Goal: Contribute content

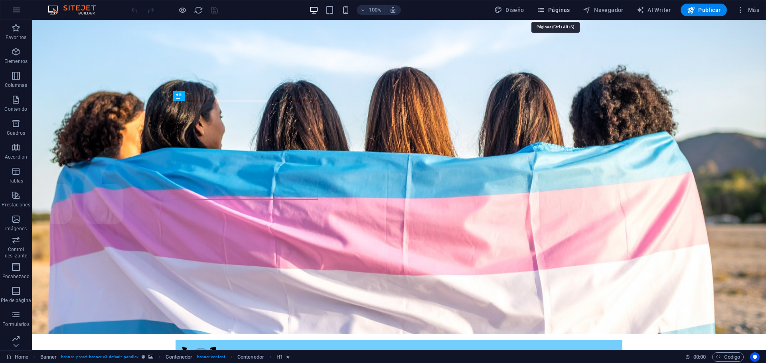
click at [557, 10] on span "Páginas" at bounding box center [553, 10] width 33 height 8
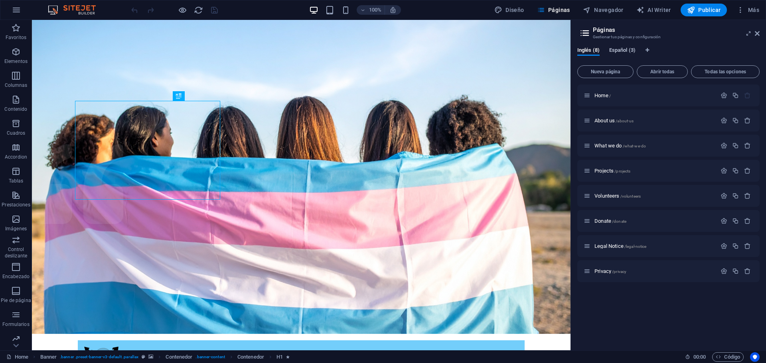
click at [627, 50] on span "Español (3)" at bounding box center [622, 50] width 26 height 11
click at [631, 97] on p "Home /" at bounding box center [654, 95] width 120 height 5
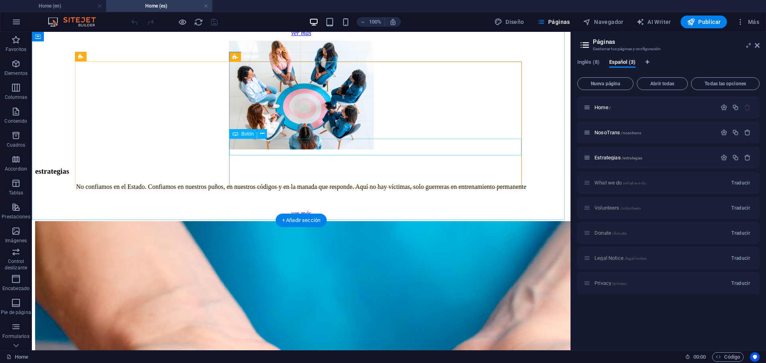
scroll to position [758, 0]
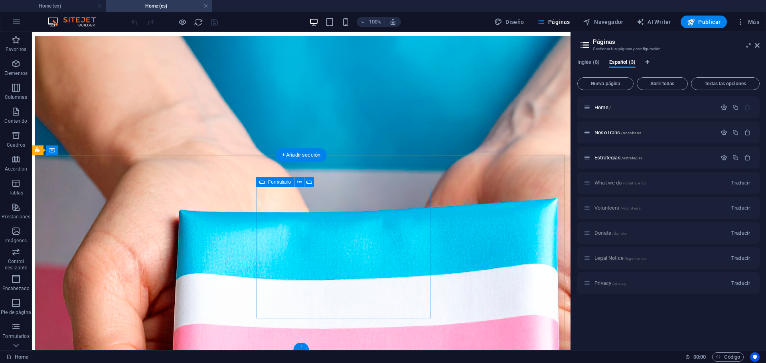
scroll to position [798, 0]
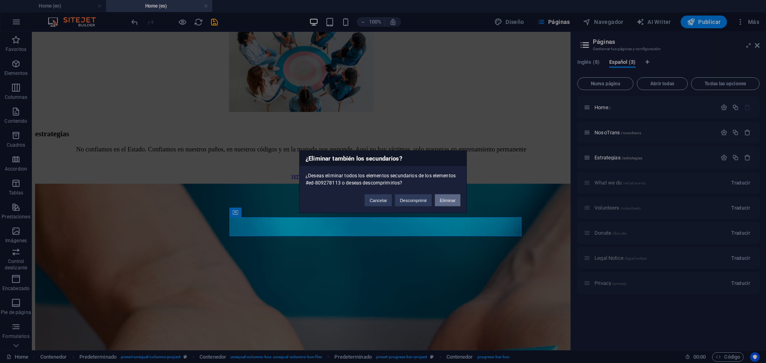
click at [447, 202] on button "Eliminar" at bounding box center [448, 200] width 26 height 12
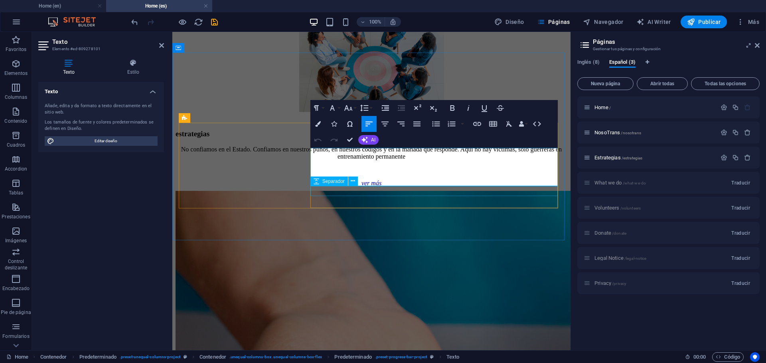
scroll to position [796, 0]
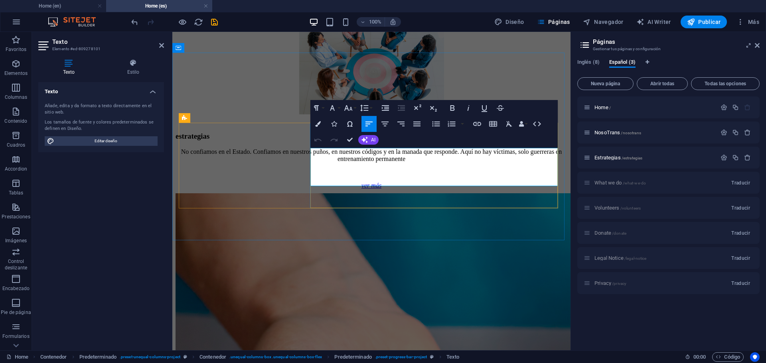
drag, startPoint x: 443, startPoint y: 183, endPoint x: 310, endPoint y: 150, distance: 136.8
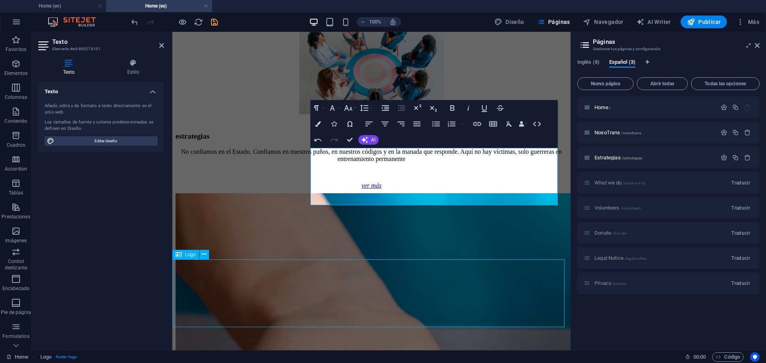
scroll to position [798, 0]
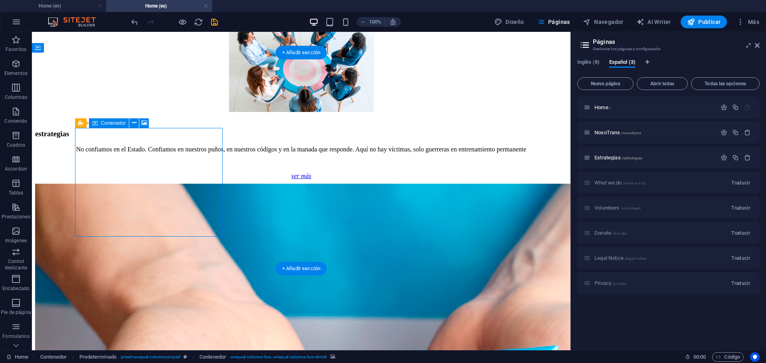
click at [145, 120] on icon at bounding box center [144, 123] width 6 height 8
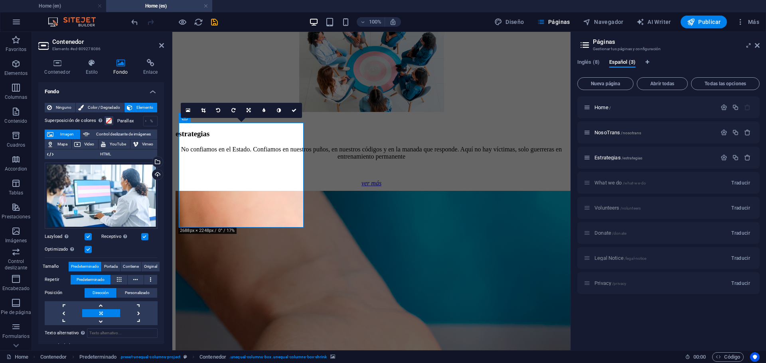
scroll to position [796, 0]
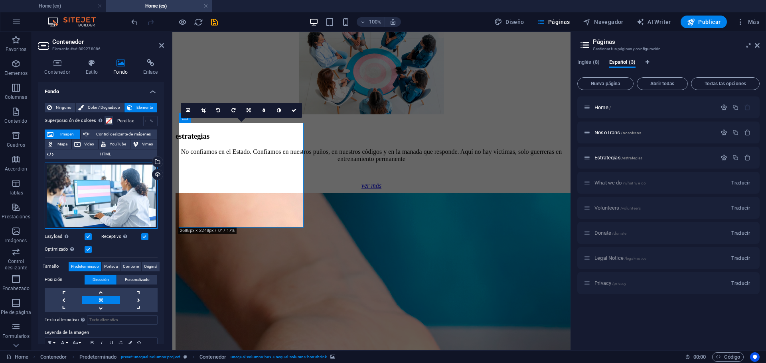
click at [102, 213] on div "Arrastra archivos aquí, haz clic para escoger archivos o selecciona archivos de…" at bounding box center [101, 196] width 113 height 66
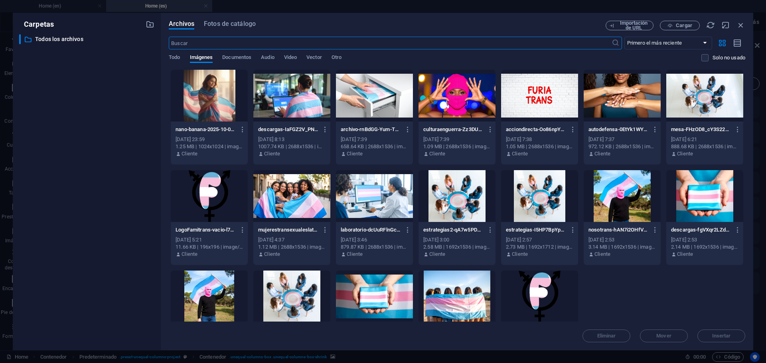
scroll to position [960, 0]
click at [202, 102] on div at bounding box center [209, 96] width 77 height 52
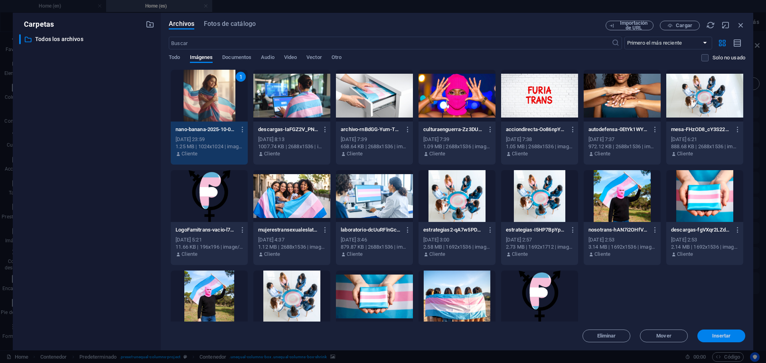
click at [724, 339] on span "Insertar" at bounding box center [721, 336] width 19 height 5
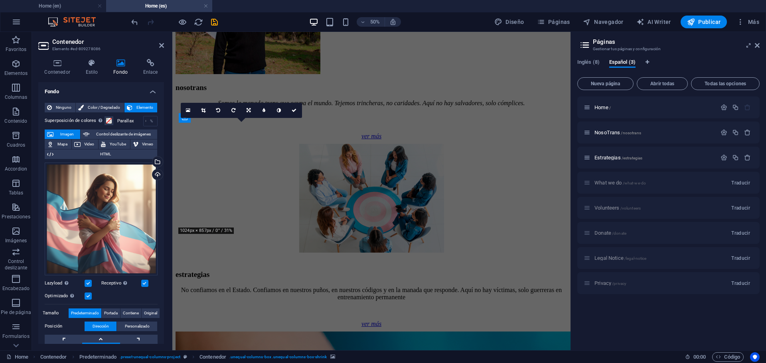
scroll to position [796, 0]
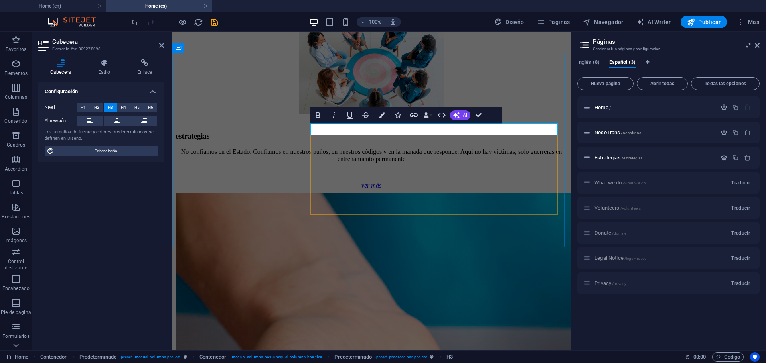
drag, startPoint x: 412, startPoint y: 128, endPoint x: 407, endPoint y: 128, distance: 5.2
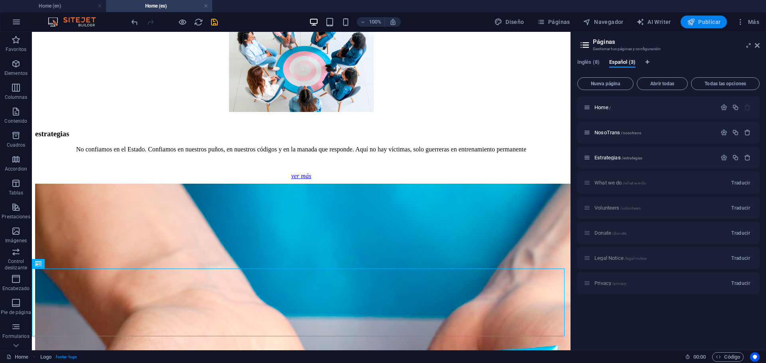
click at [707, 26] on span "Publicar" at bounding box center [704, 22] width 34 height 8
checkbox input "false"
